Goal: Transaction & Acquisition: Purchase product/service

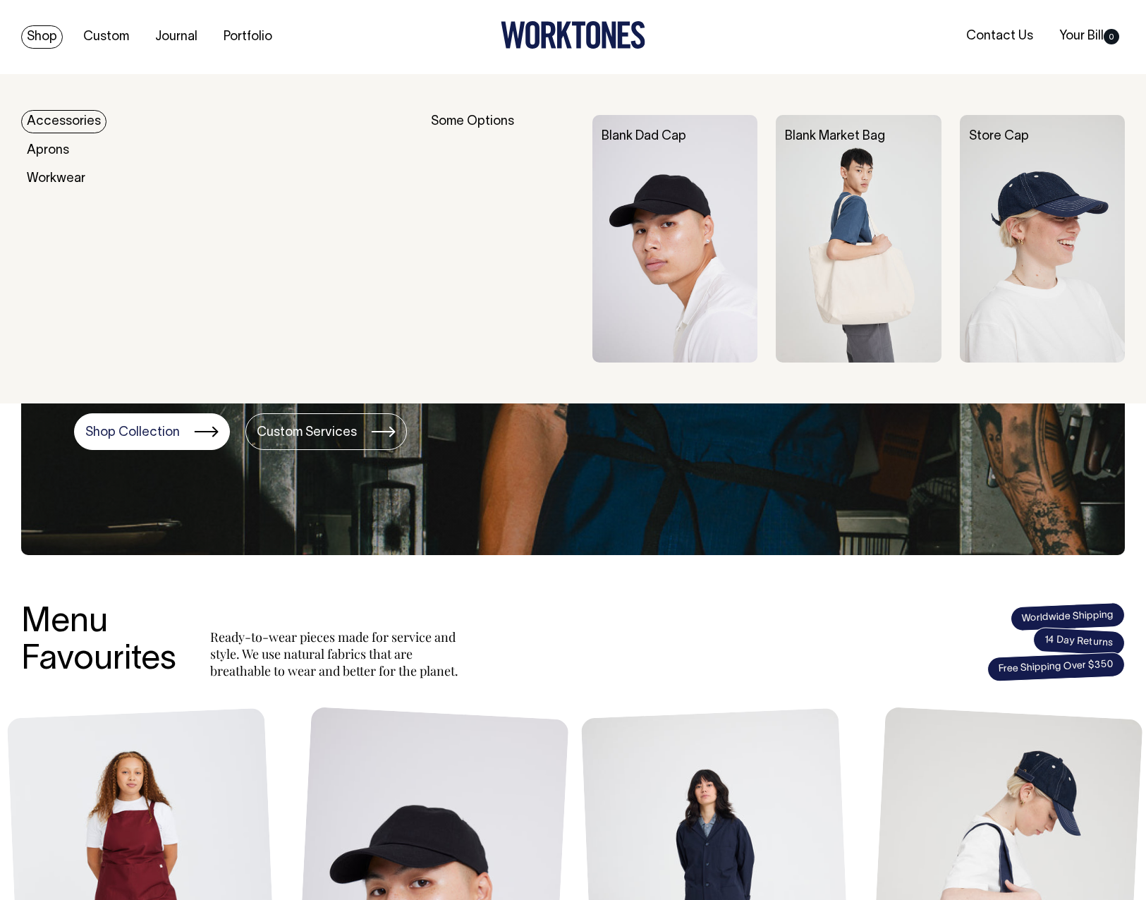
click at [95, 119] on link "Accessories" at bounding box center [63, 121] width 85 height 23
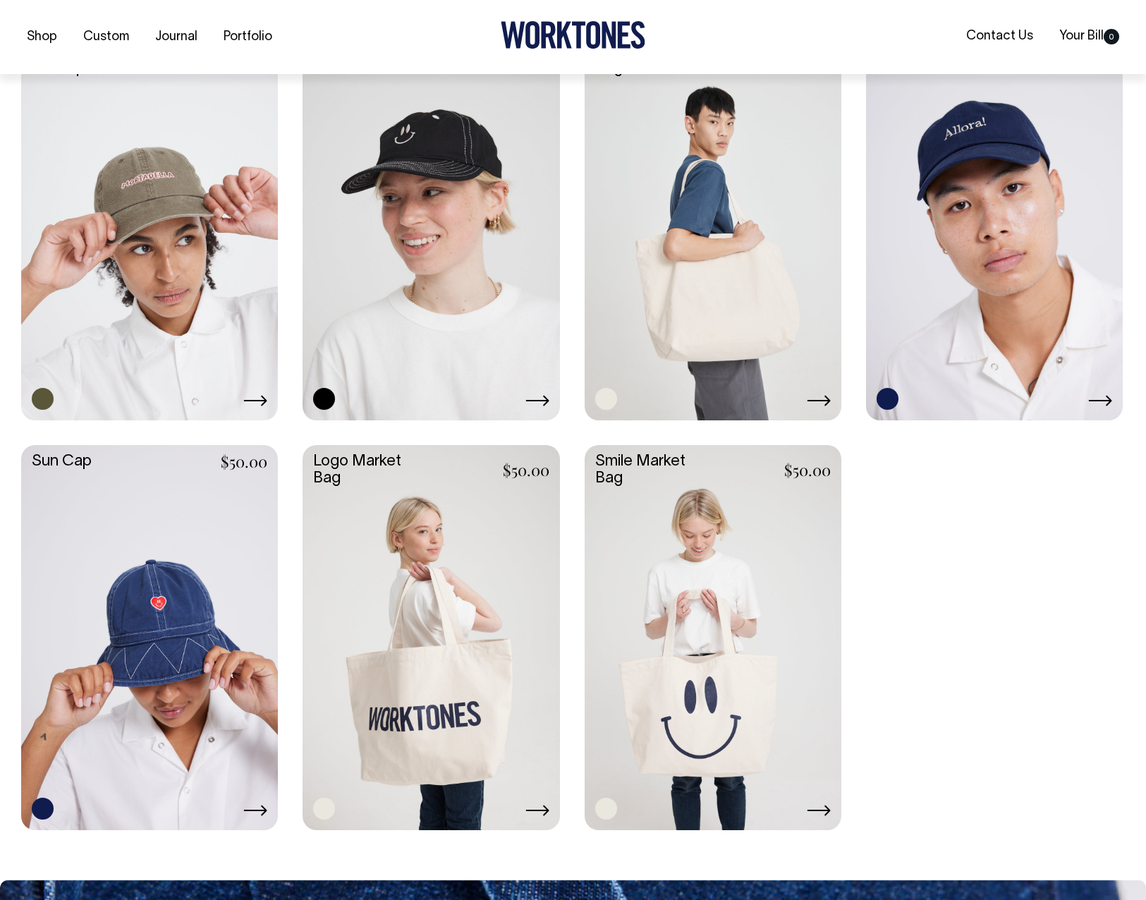
scroll to position [1058, 0]
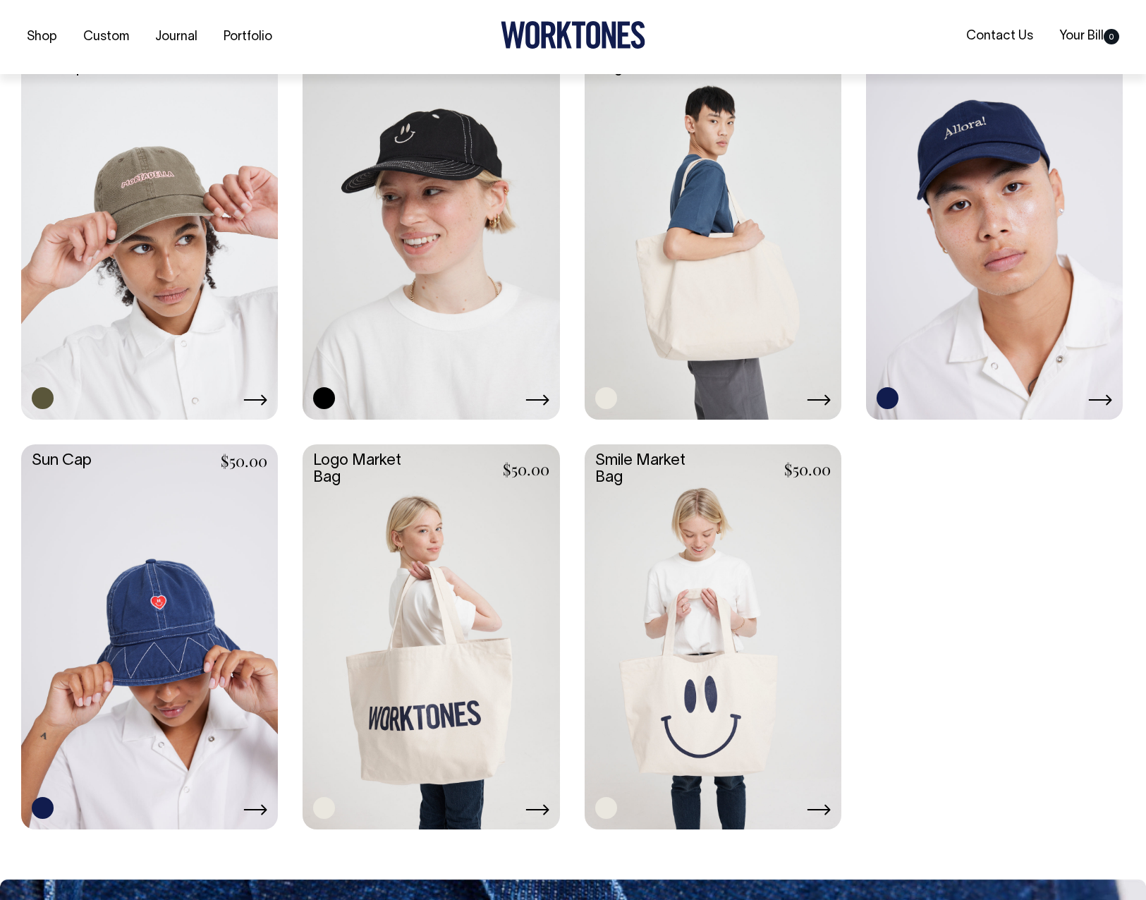
click at [145, 259] on link at bounding box center [149, 226] width 257 height 382
